Goal: Navigation & Orientation: Go to known website

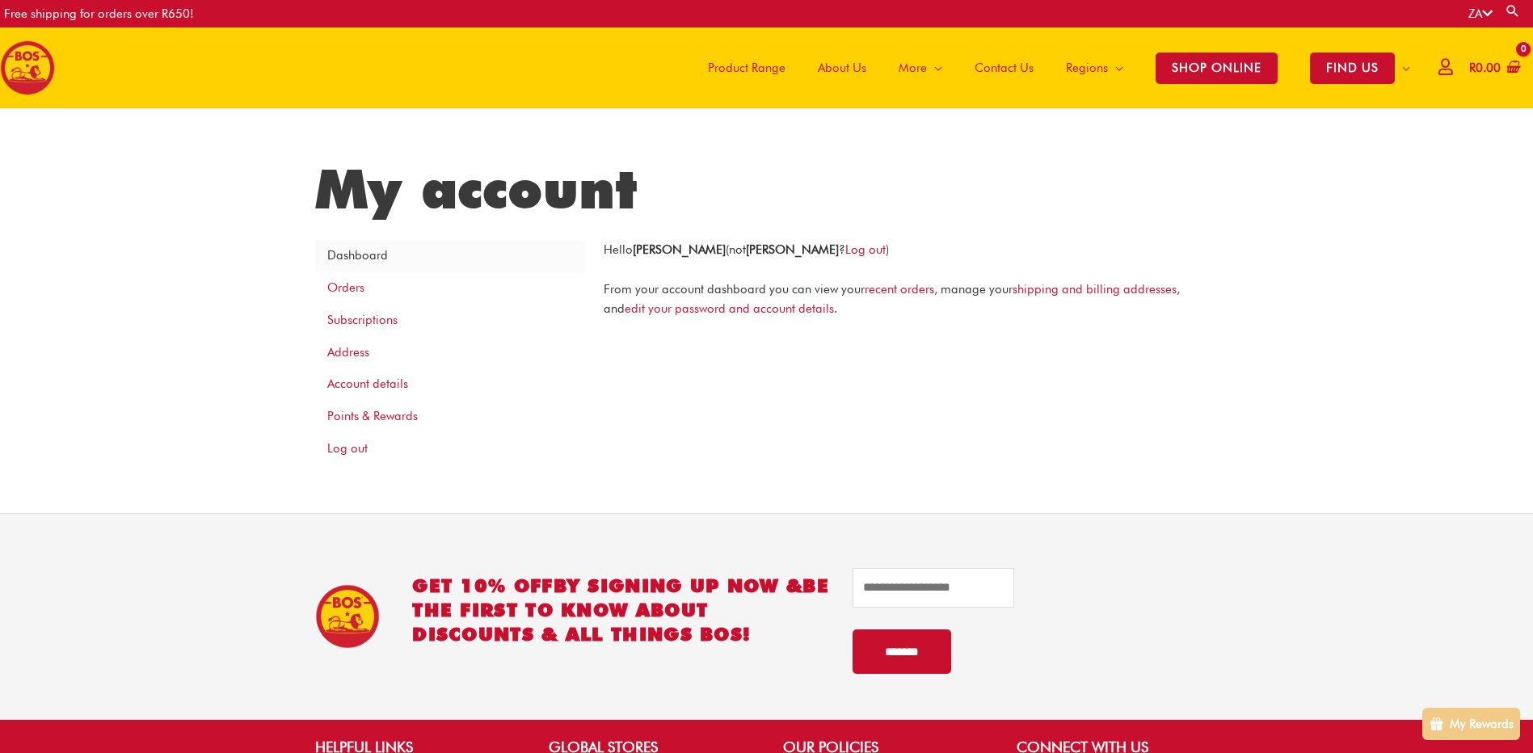
click at [1402, 168] on div "My account Dashboard Orders Subscriptions Address Account details Points & Rewa…" at bounding box center [766, 310] width 1533 height 405
click at [27, 66] on img at bounding box center [27, 67] width 55 height 55
click at [362, 249] on link "Dashboard" at bounding box center [450, 256] width 271 height 32
click at [1484, 14] on icon at bounding box center [1487, 13] width 11 height 12
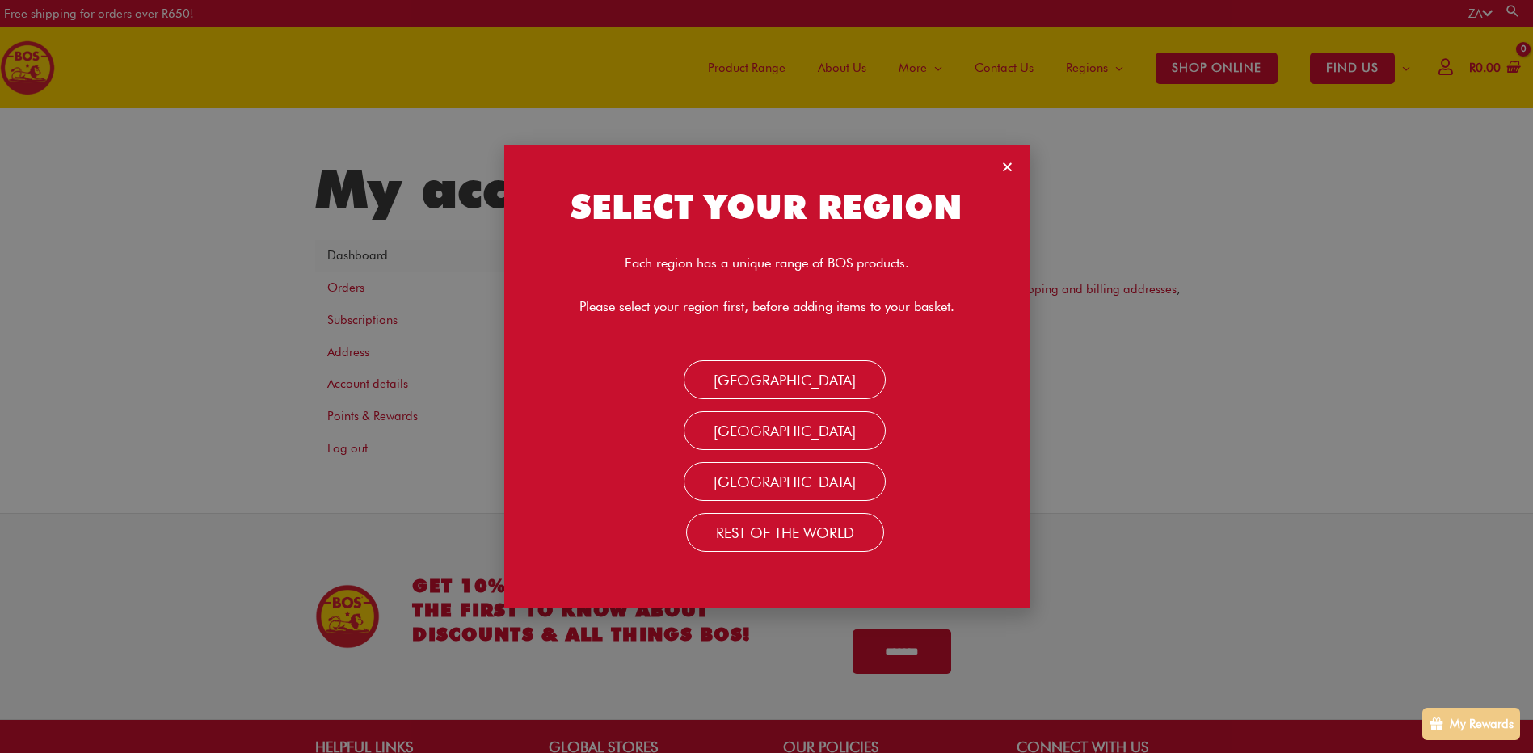
click at [1414, 296] on div "SELECT YOUR REGION Each region has a unique range of BOS products. Please selec…" at bounding box center [766, 376] width 1533 height 753
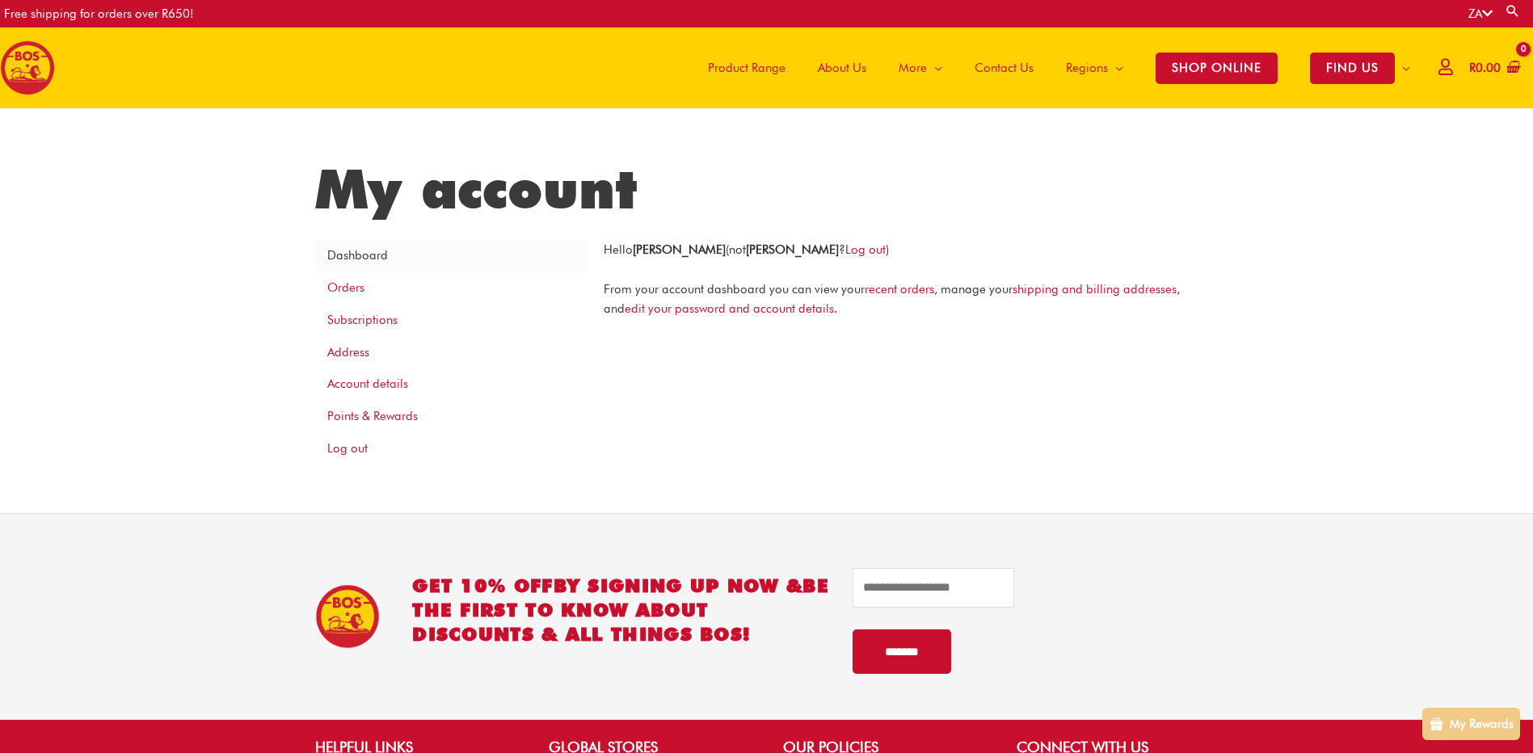
click at [37, 50] on img at bounding box center [27, 67] width 55 height 55
